Goal: Navigation & Orientation: Find specific page/section

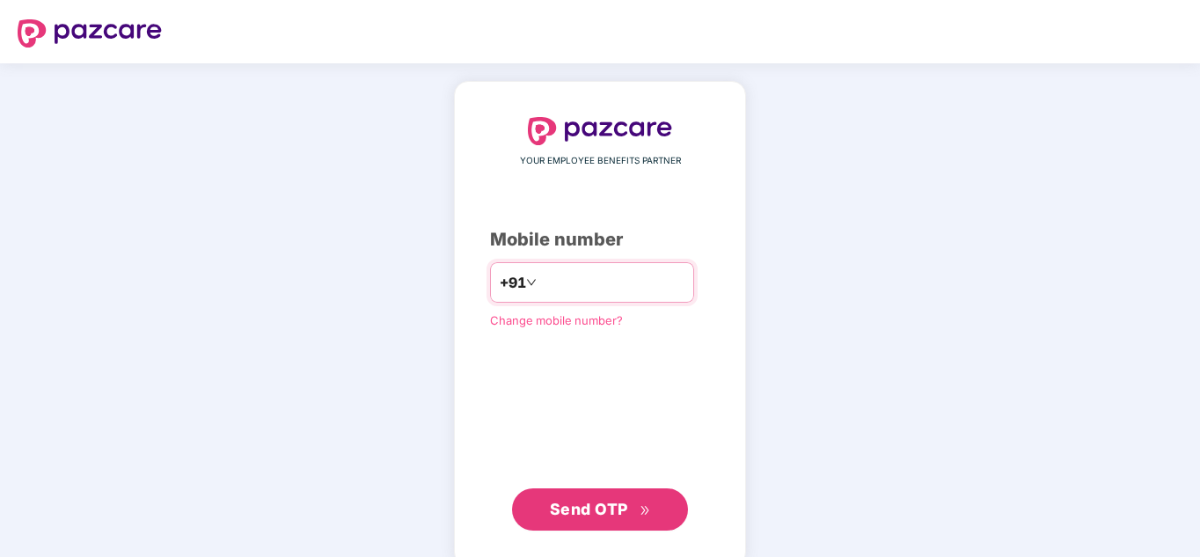
type input "**********"
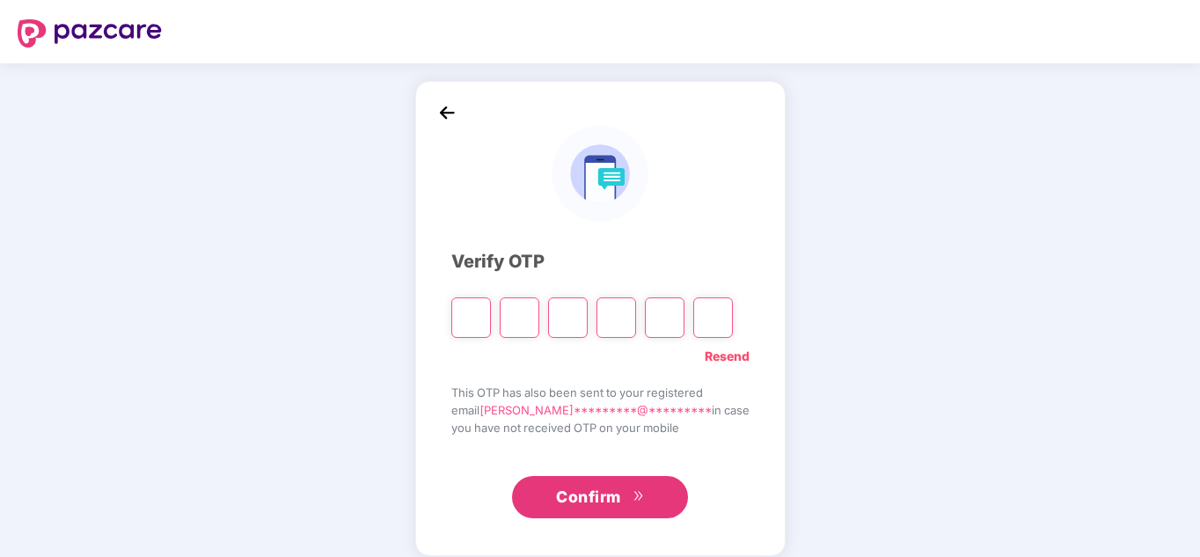
type input "*"
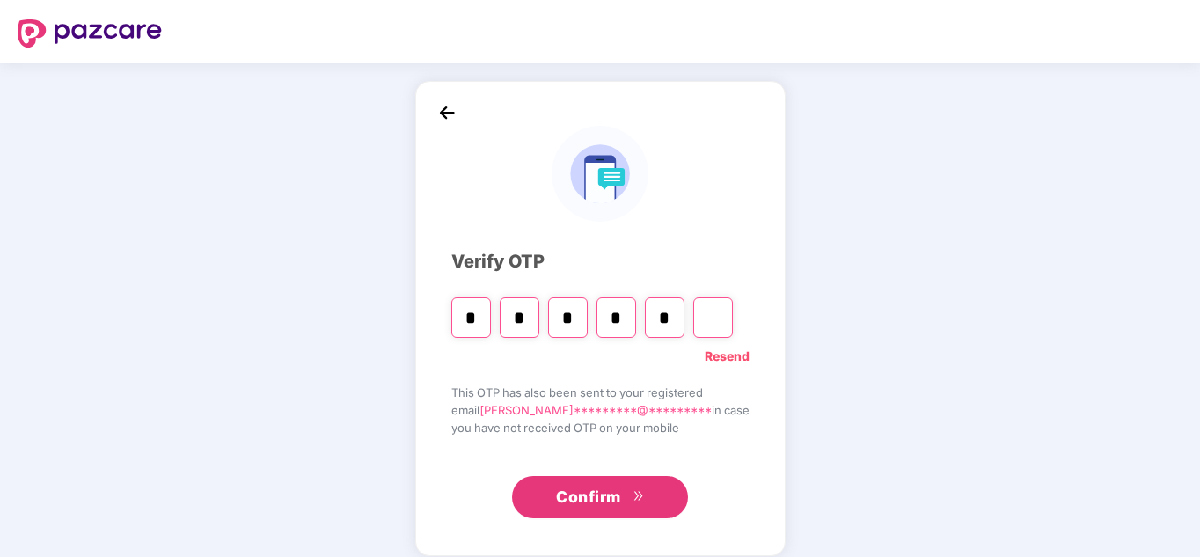
type input "*"
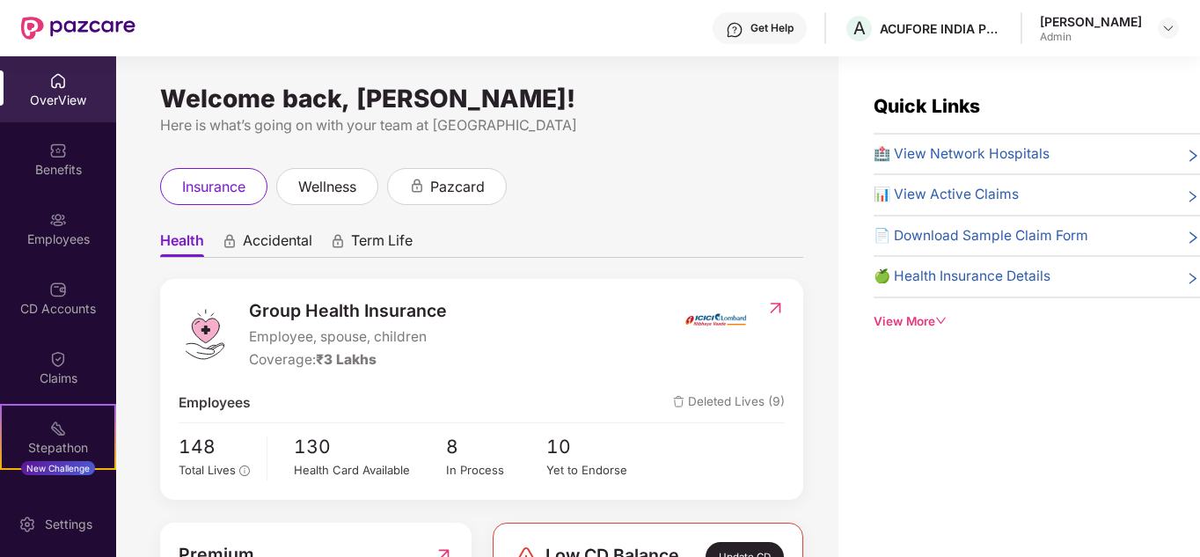
drag, startPoint x: 504, startPoint y: 106, endPoint x: 522, endPoint y: 11, distance: 96.6
click at [504, 105] on div "Welcome back, [PERSON_NAME]! Here is what’s going on with your team at [GEOGRAP…" at bounding box center [481, 113] width 643 height 45
click at [871, 371] on div "Quick Links 🏥 View Network Hospitals 📊 View Active Claims 📄 Download Sample Cla…" at bounding box center [1018, 334] width 361 height 557
